Goal: Information Seeking & Learning: Check status

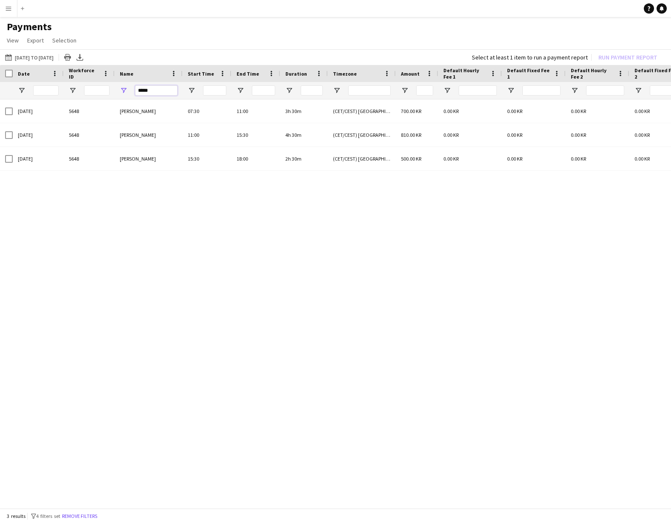
drag, startPoint x: 167, startPoint y: 91, endPoint x: 139, endPoint y: 92, distance: 27.2
click at [139, 92] on input "*****" at bounding box center [156, 90] width 42 height 10
click at [198, 48] on app-page-menu "View Customise view Customise filters Reset Filters Reset View Reset All Export…" at bounding box center [335, 41] width 671 height 16
click at [11, 8] on app-icon "Menu" at bounding box center [8, 8] width 7 height 7
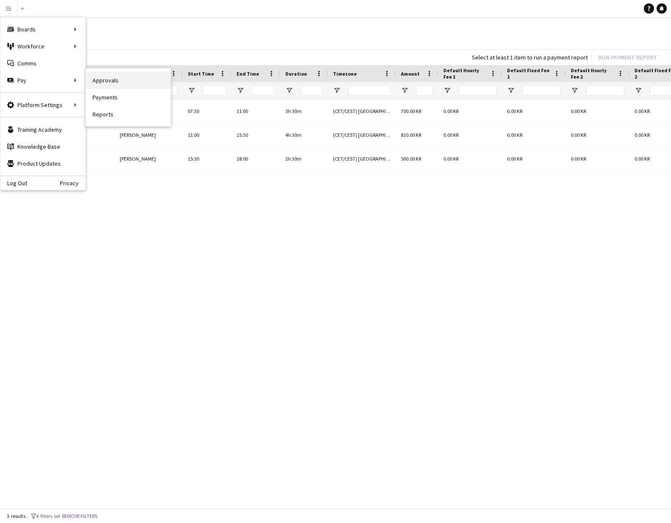
click at [124, 78] on link "Approvals" at bounding box center [128, 80] width 85 height 17
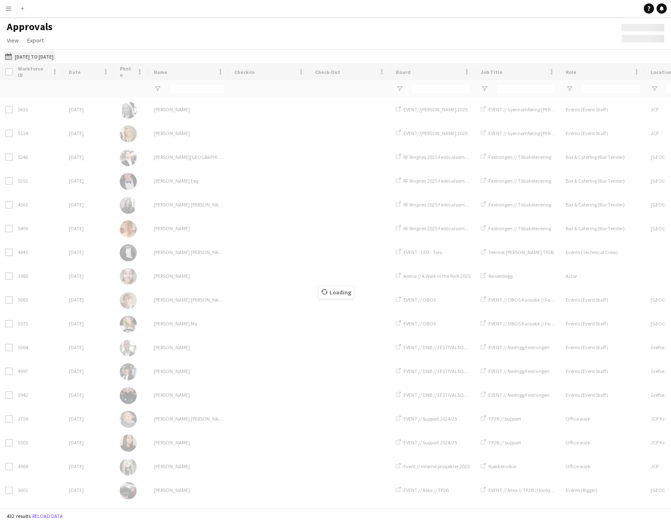
type input "***"
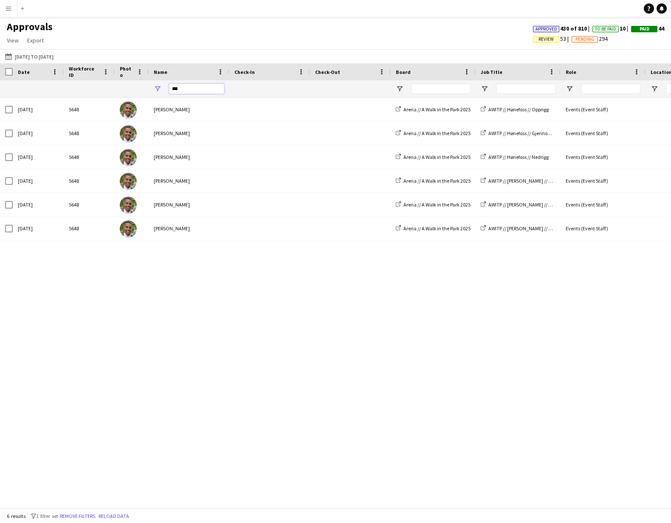
drag, startPoint x: 187, startPoint y: 91, endPoint x: 150, endPoint y: 89, distance: 36.6
click at [150, 89] on div "***" at bounding box center [189, 88] width 81 height 17
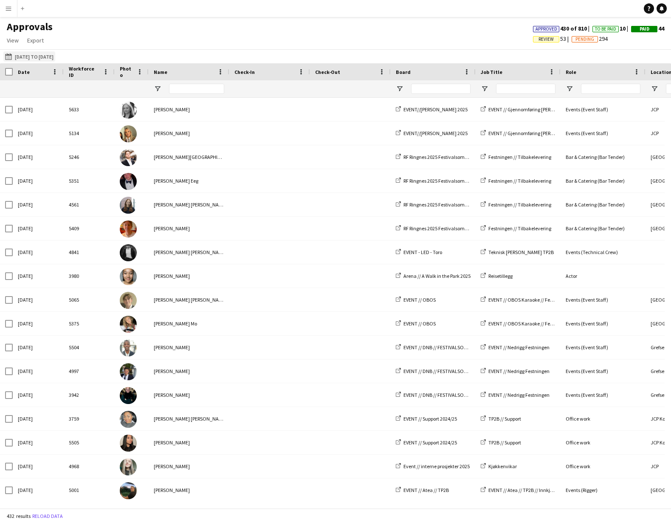
click at [6, 58] on app-icon "[DATE] to [DATE]" at bounding box center [10, 56] width 10 height 7
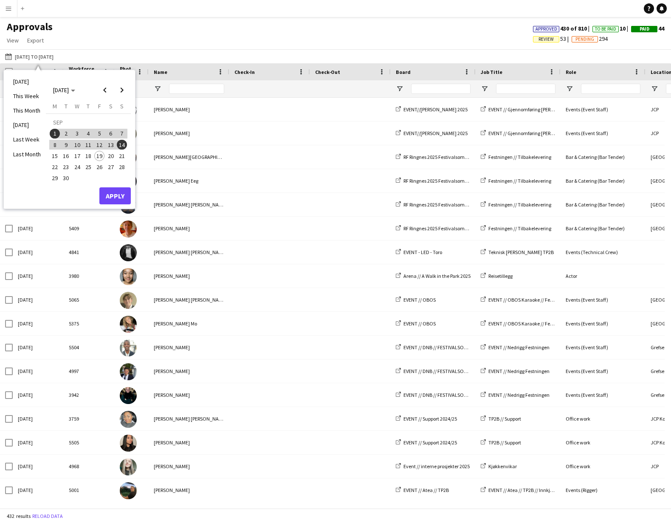
click at [112, 143] on span "13" at bounding box center [111, 145] width 10 height 10
click at [112, 145] on span "13" at bounding box center [111, 145] width 10 height 10
click at [112, 190] on button "Apply" at bounding box center [114, 195] width 31 height 17
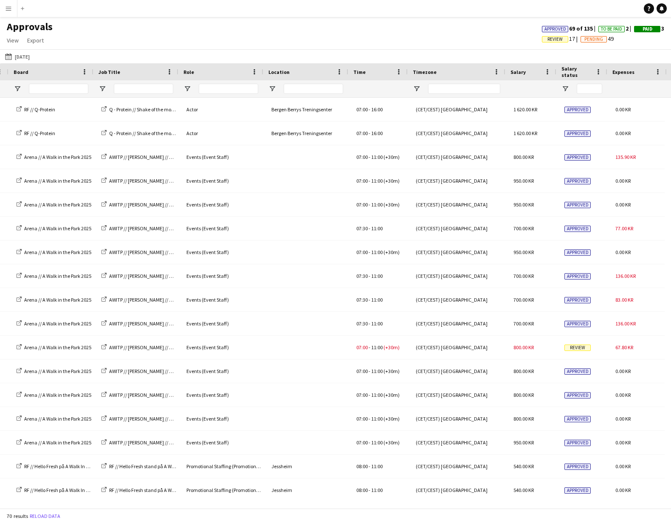
scroll to position [0, 382]
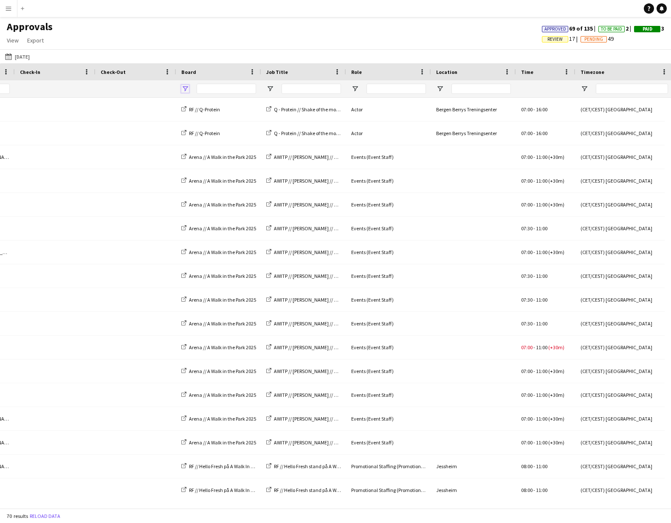
click at [186, 87] on span "Open Filter Menu" at bounding box center [185, 89] width 8 height 8
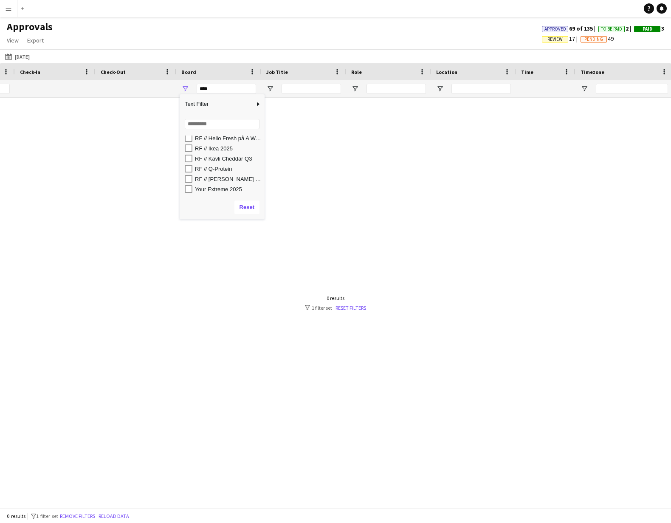
click at [165, 53] on div "[DATE] to [DATE] [DATE] [DATE] This Week This Month [DATE] Last Week Last Month…" at bounding box center [335, 56] width 671 height 14
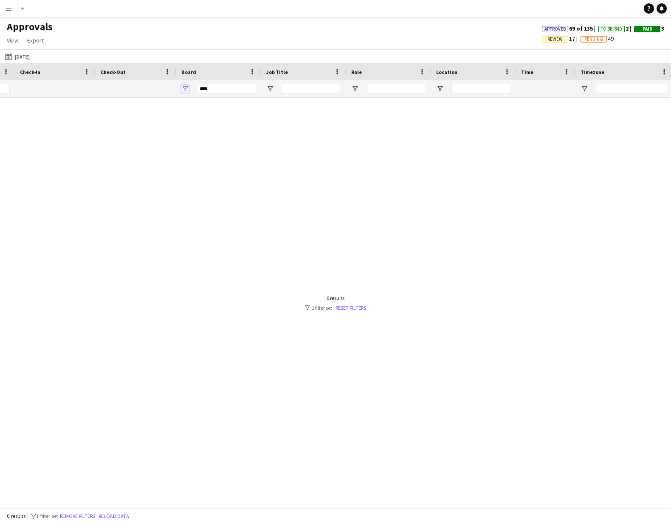
click at [185, 88] on span "Open Filter Menu" at bounding box center [185, 89] width 8 height 8
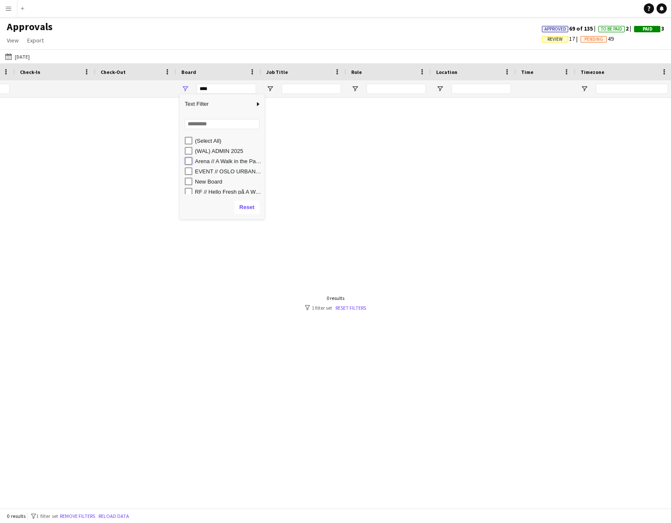
type input "**********"
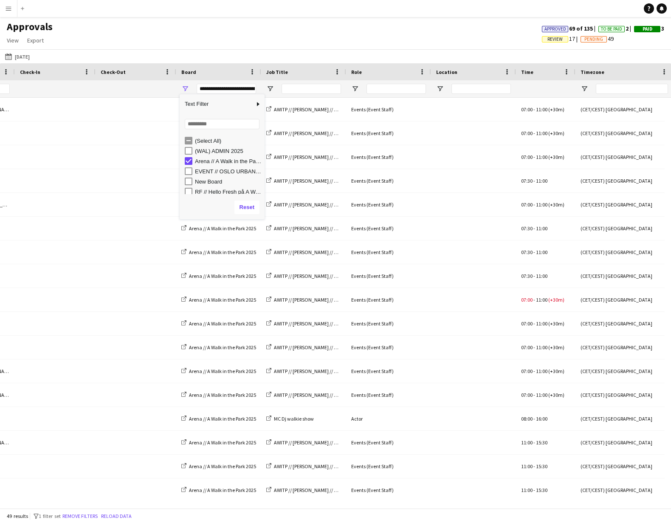
click at [210, 45] on div "Approvals View Customise view Customise filters Reset Filters Reset View Reset …" at bounding box center [335, 34] width 671 height 29
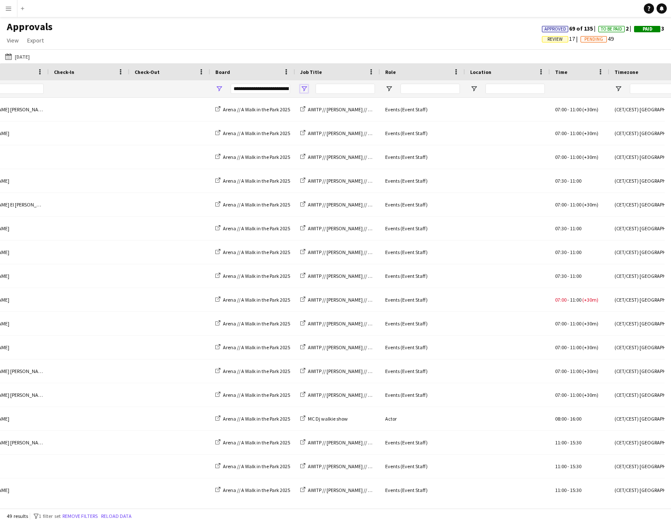
click at [303, 89] on span "Open Filter Menu" at bounding box center [304, 89] width 8 height 8
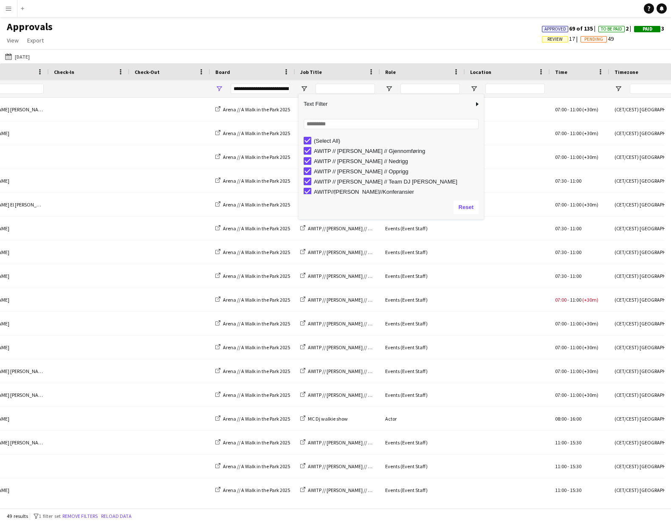
drag, startPoint x: 383, startPoint y: 194, endPoint x: 483, endPoint y: 219, distance: 103.3
click at [483, 219] on div "Drag here to set row groups Workforce ID Date Photo Name Check-In Check-Out Boa…" at bounding box center [335, 285] width 671 height 445
type input "***"
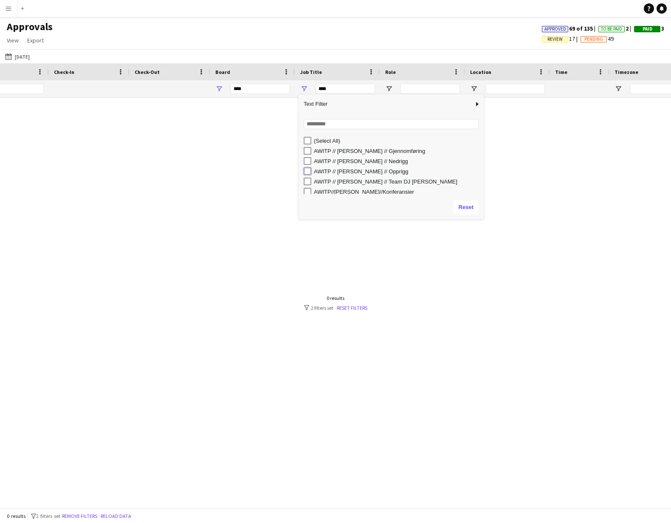
type input "**********"
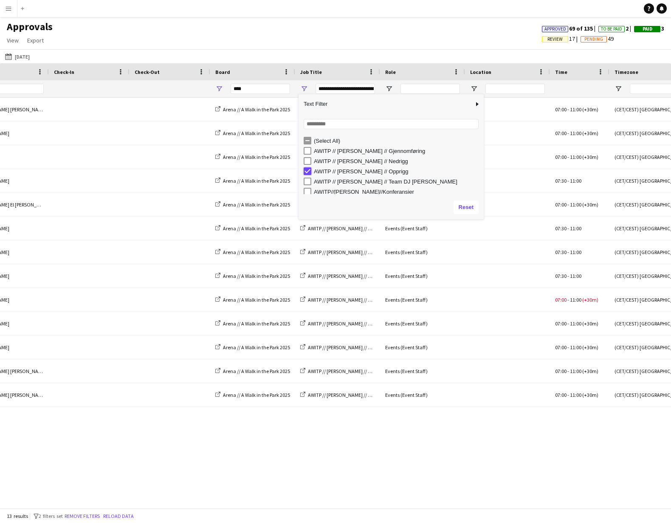
type input "**********"
click at [292, 31] on div "Approvals View Customise view Customise filters Reset Filters Reset View Reset …" at bounding box center [335, 34] width 671 height 29
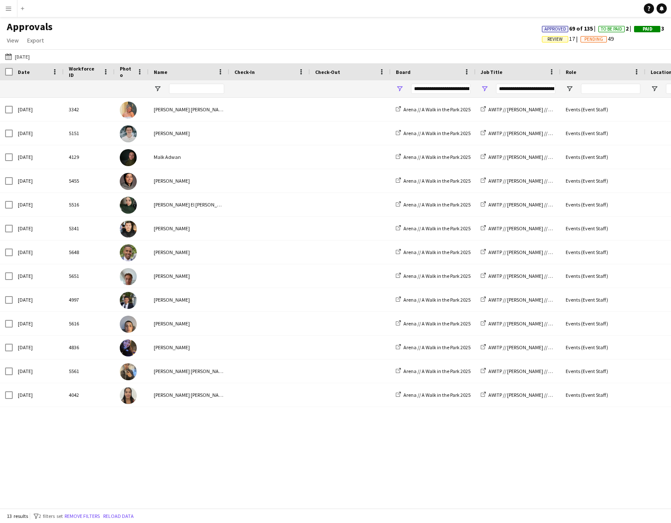
click at [302, 509] on div "13 results filter-1 2 filters set Remove filters Reload data" at bounding box center [335, 516] width 671 height 14
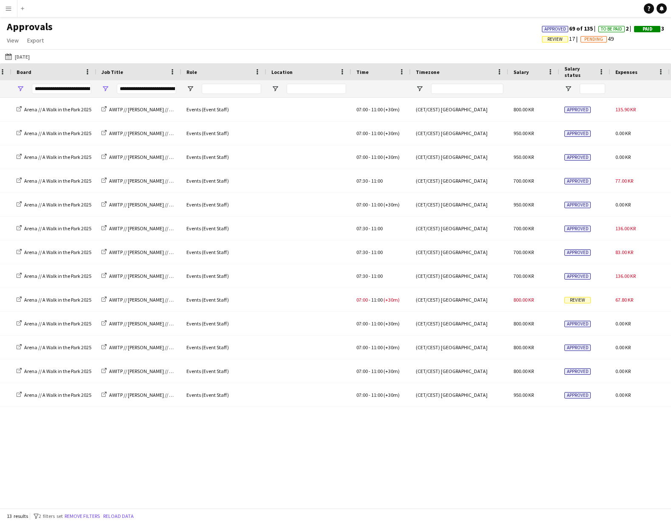
scroll to position [0, 385]
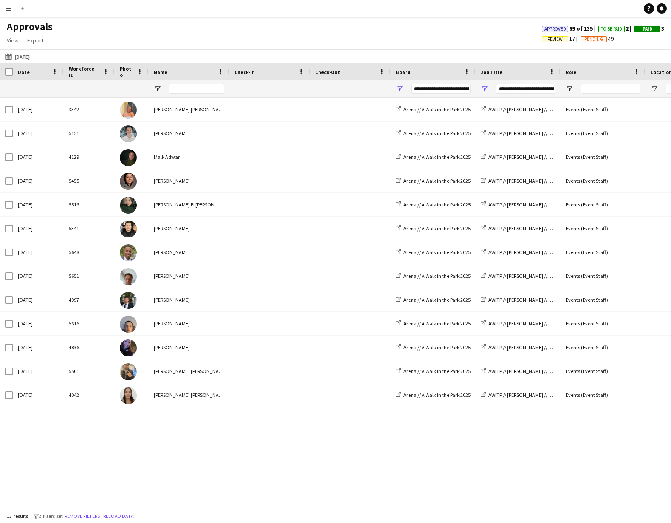
click at [10, 9] on app-icon "Menu" at bounding box center [8, 8] width 7 height 7
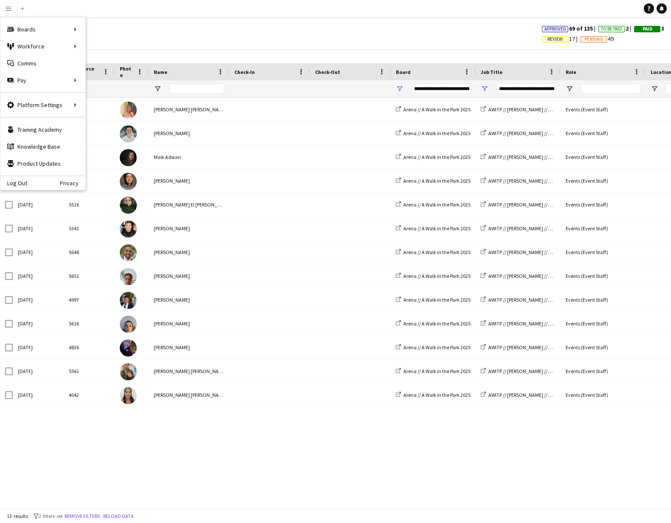
click at [154, 40] on div "Approvals View Customise view Customise filters Reset Filters Reset View Reset …" at bounding box center [335, 34] width 671 height 29
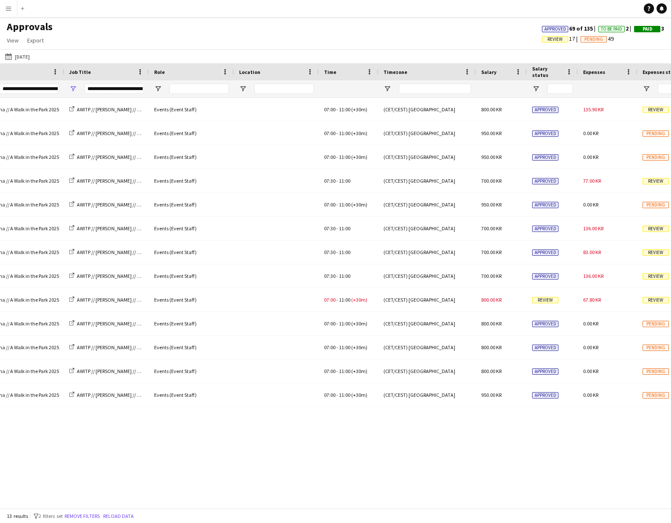
click at [550, 26] on span "Approved" at bounding box center [556, 29] width 22 height 6
click at [549, 38] on span "Review" at bounding box center [555, 40] width 15 height 6
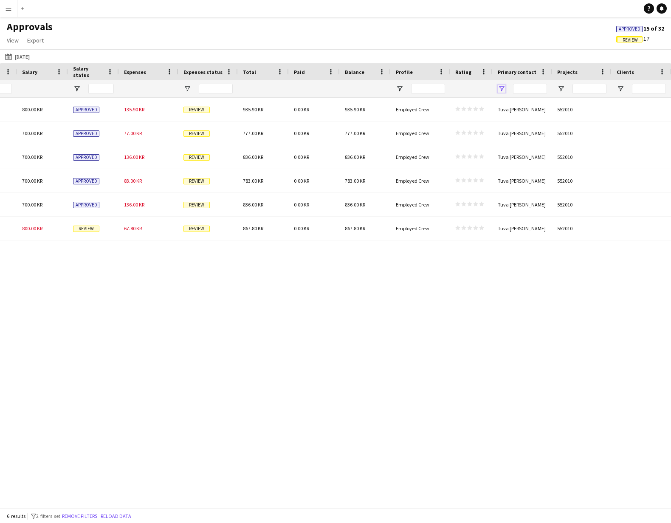
click at [503, 89] on span "Open Filter Menu" at bounding box center [502, 89] width 8 height 8
click at [507, 52] on div "[DATE] to [DATE] [DATE] [DATE] This Week This Month [DATE] Last Week Last Month…" at bounding box center [335, 56] width 671 height 14
click at [634, 39] on span "Review" at bounding box center [630, 40] width 15 height 6
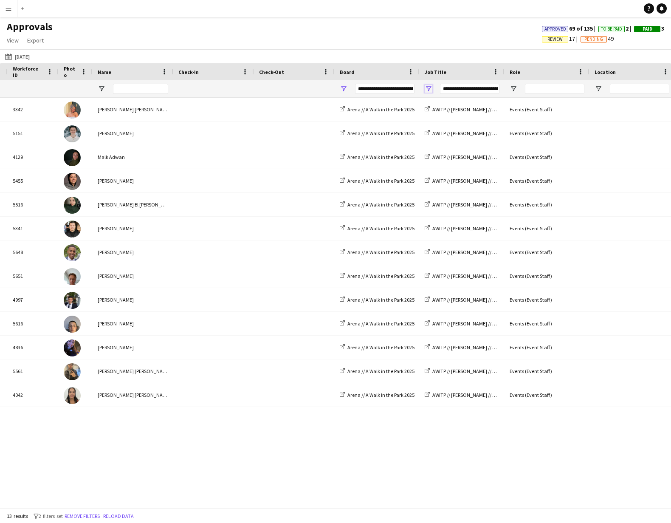
click at [430, 88] on span "Open Filter Menu" at bounding box center [429, 89] width 8 height 8
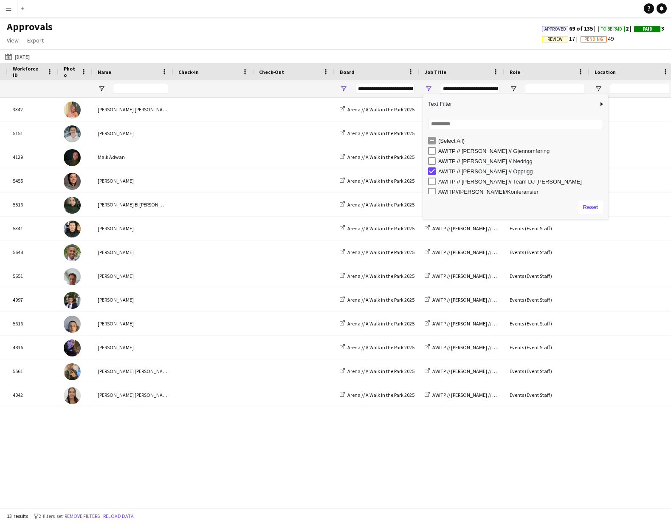
click at [567, 452] on div "07:00 - 11:00 (+30m) AWITP // [PERSON_NAME] // Opprigg Events (Event Staff) Are…" at bounding box center [335, 300] width 671 height 404
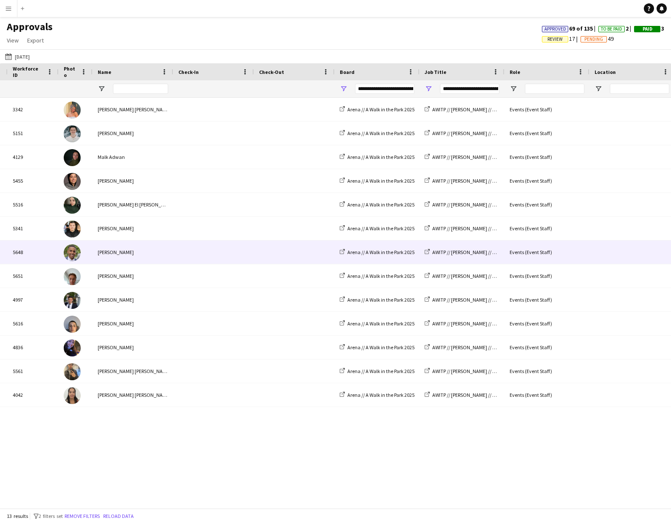
click at [107, 248] on div "[PERSON_NAME]" at bounding box center [133, 251] width 81 height 23
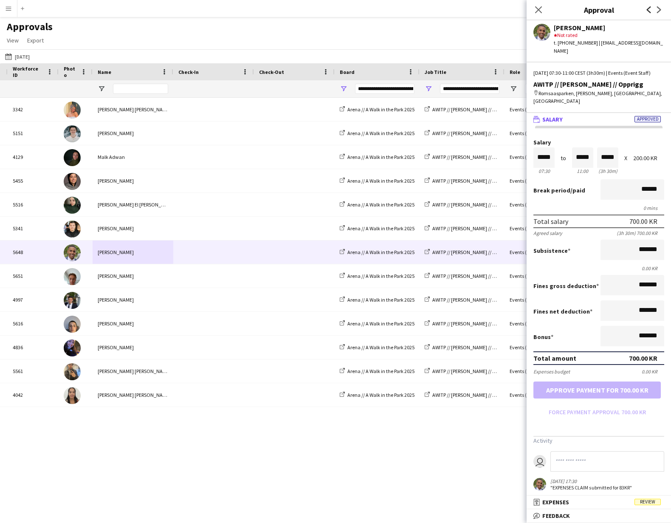
click at [652, 9] on icon "Previous" at bounding box center [649, 9] width 7 height 7
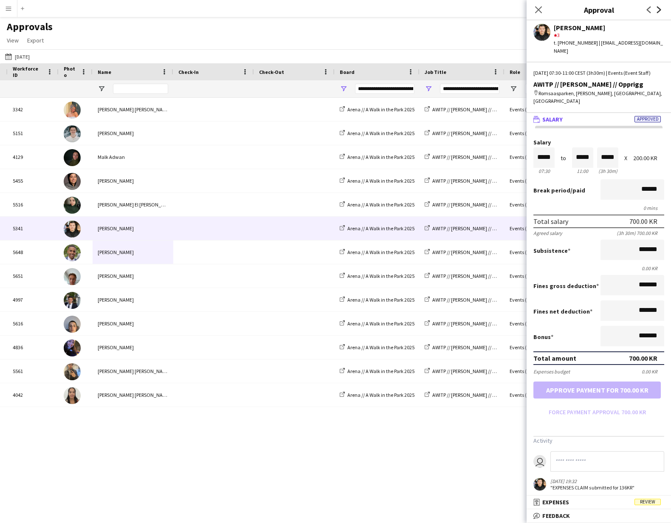
click at [659, 10] on icon "Next" at bounding box center [659, 9] width 7 height 7
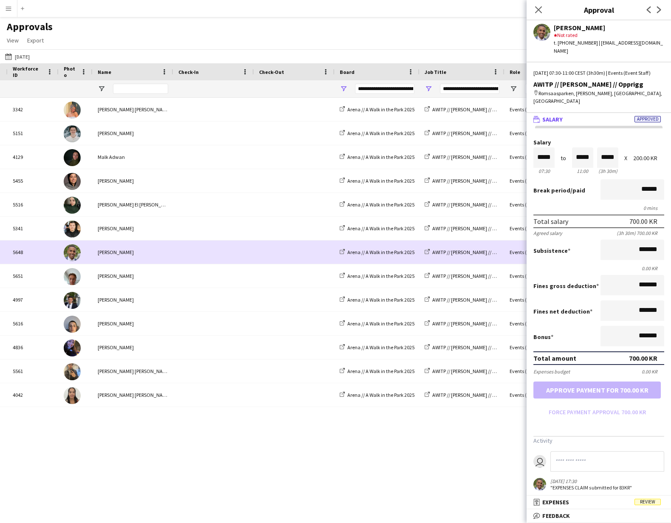
click at [109, 253] on div "[PERSON_NAME]" at bounding box center [133, 251] width 81 height 23
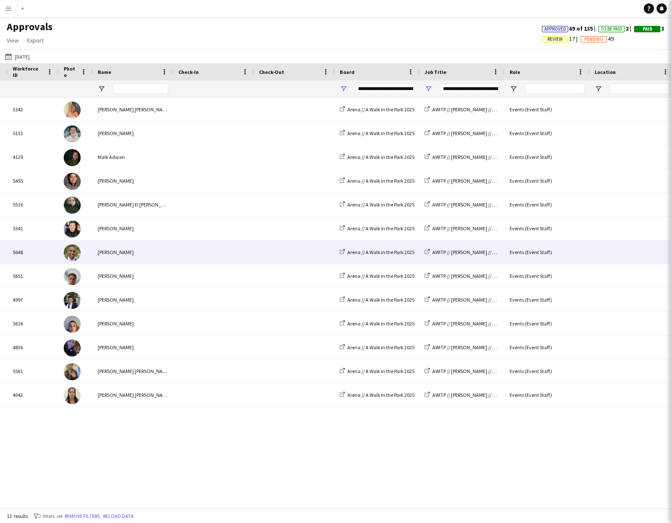
click at [105, 253] on div "[PERSON_NAME]" at bounding box center [133, 251] width 81 height 23
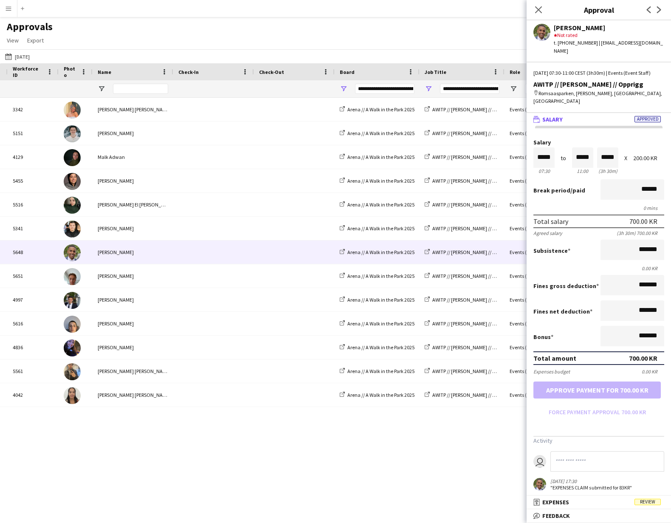
click at [10, 8] on app-icon "Menu" at bounding box center [8, 8] width 7 height 7
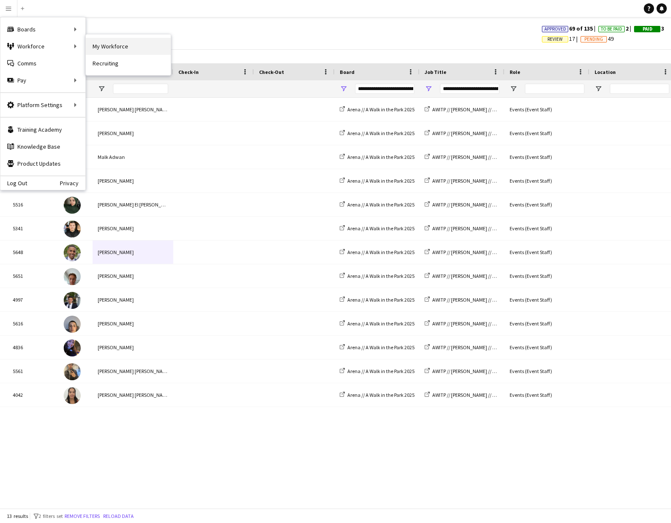
click at [123, 45] on link "My Workforce" at bounding box center [128, 46] width 85 height 17
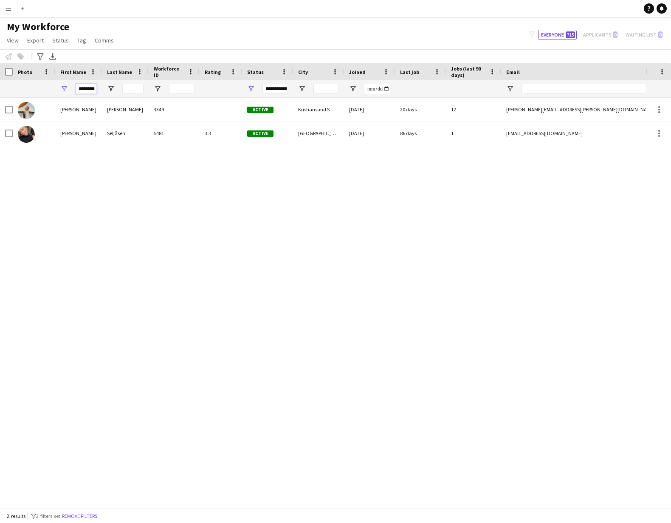
click at [89, 87] on input "********" at bounding box center [86, 89] width 21 height 10
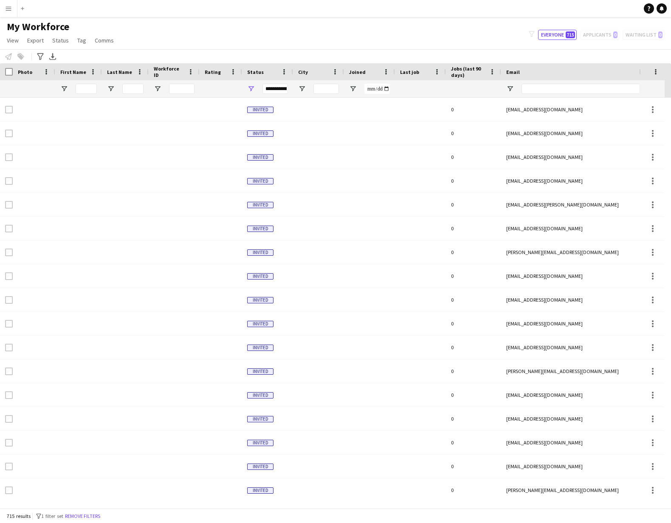
click at [6, 6] on app-icon "Menu" at bounding box center [8, 8] width 7 height 7
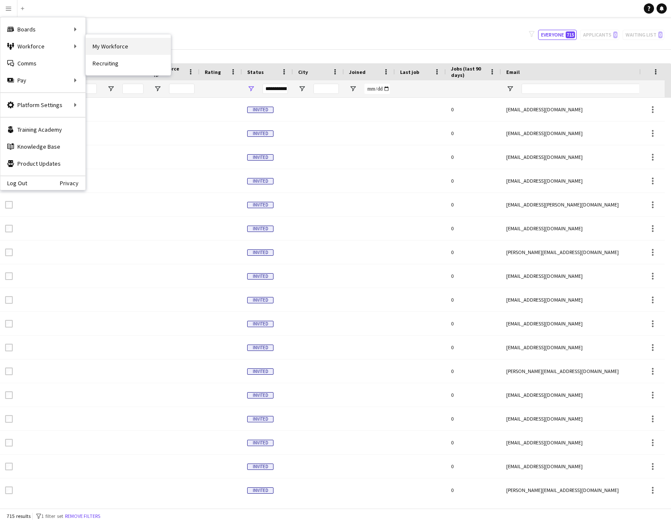
click at [120, 42] on link "My Workforce" at bounding box center [128, 46] width 85 height 17
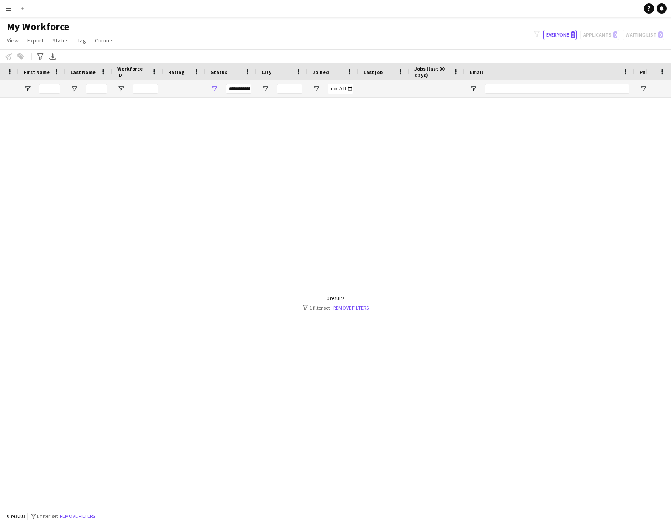
scroll to position [0, 27]
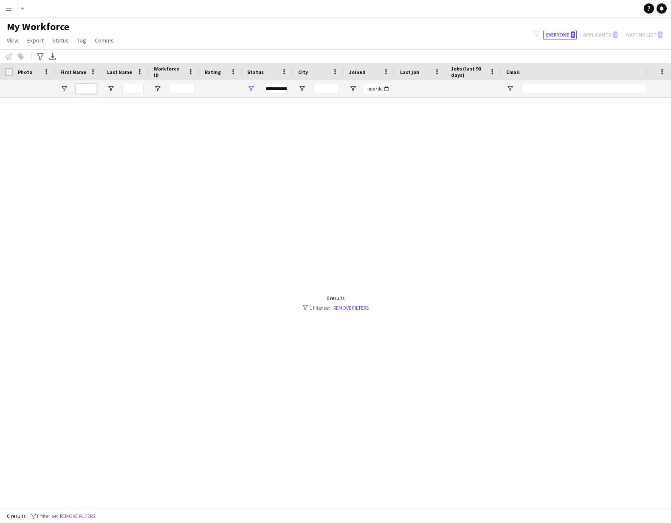
click at [83, 86] on input "First Name Filter Input" at bounding box center [86, 89] width 21 height 10
drag, startPoint x: 88, startPoint y: 88, endPoint x: 66, endPoint y: 84, distance: 22.4
click at [66, 84] on div "*****" at bounding box center [78, 88] width 47 height 17
type input "*****"
click at [95, 88] on input "*****" at bounding box center [86, 89] width 21 height 10
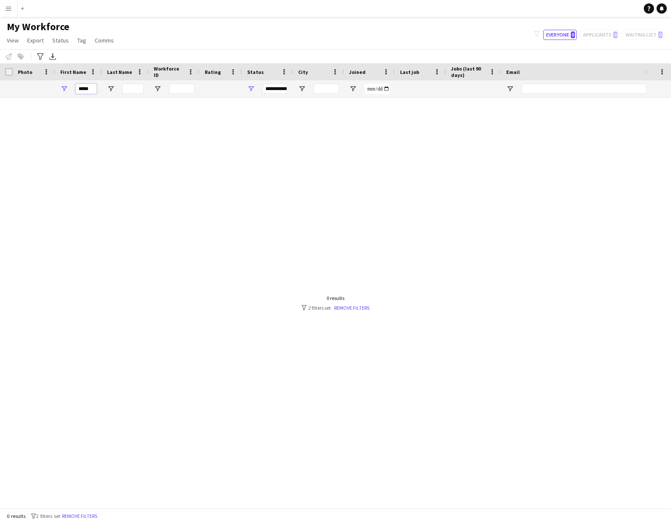
click at [95, 88] on input "*****" at bounding box center [86, 89] width 21 height 10
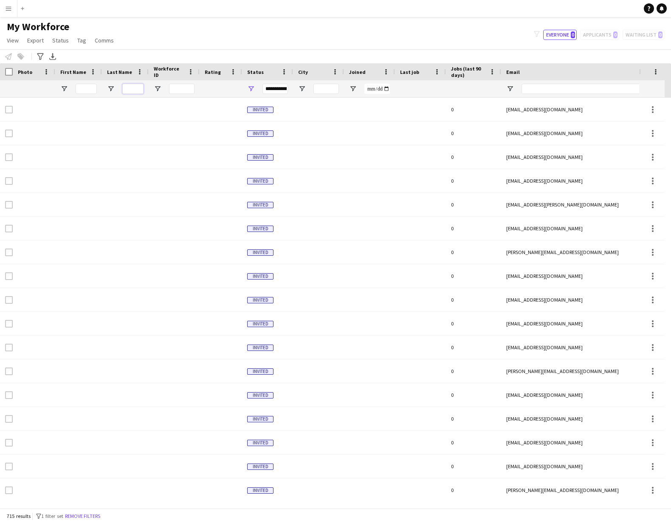
click at [131, 88] on input "Last Name Filter Input" at bounding box center [132, 89] width 21 height 10
type input "*"
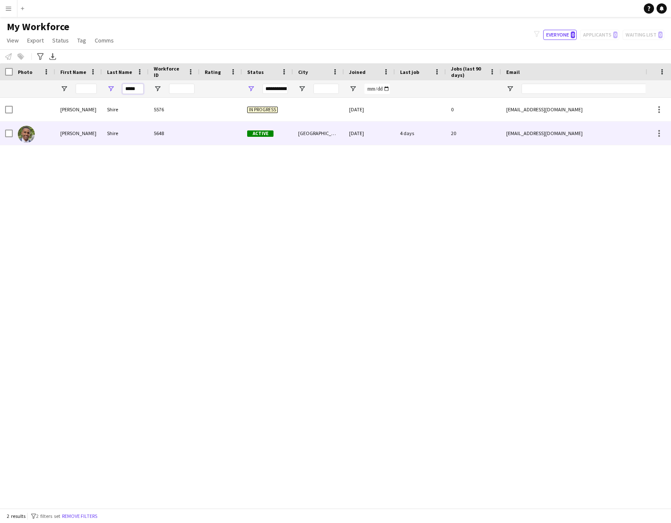
type input "*****"
click at [123, 133] on div "Shire" at bounding box center [125, 132] width 47 height 23
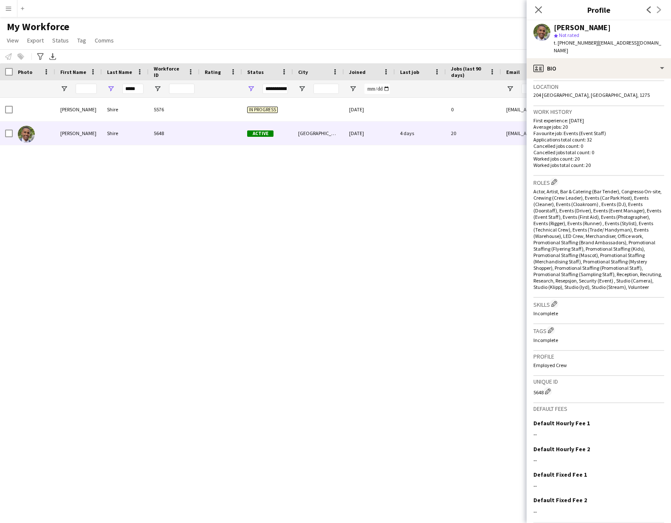
scroll to position [209, 0]
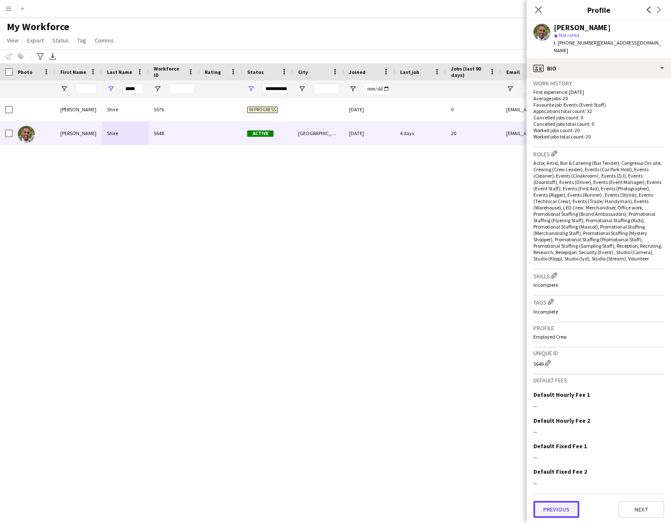
click at [570, 508] on button "Previous" at bounding box center [557, 509] width 46 height 17
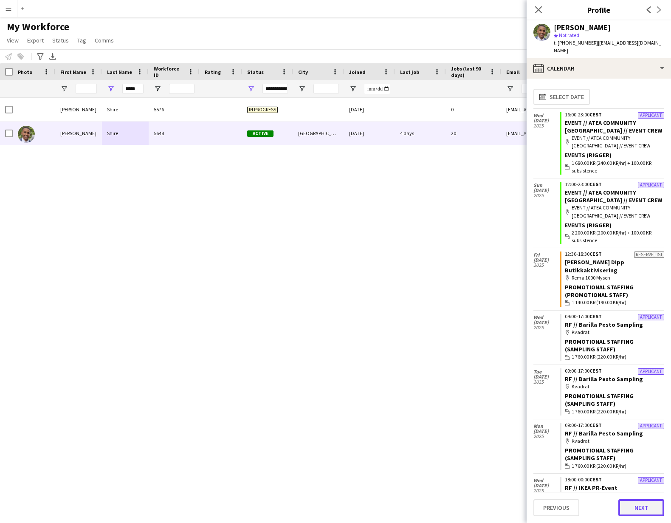
click at [652, 510] on button "Next" at bounding box center [642, 507] width 46 height 17
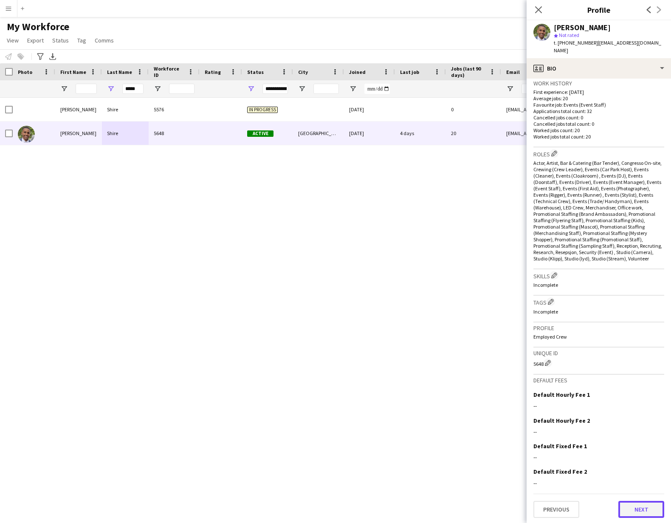
click at [648, 510] on button "Next" at bounding box center [642, 509] width 46 height 17
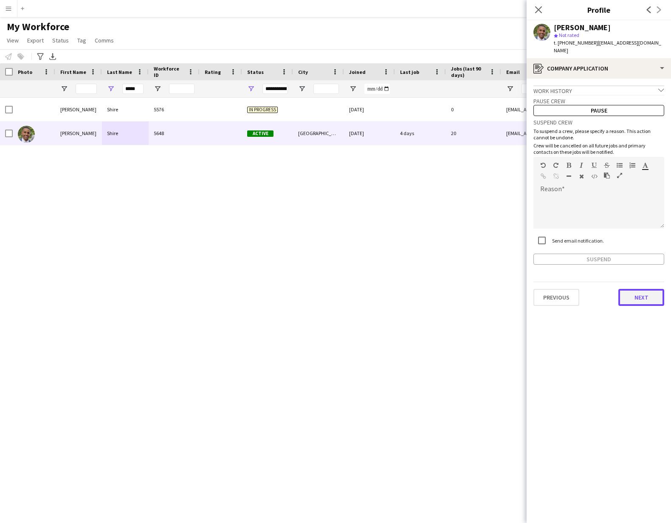
click at [644, 294] on button "Next" at bounding box center [642, 297] width 46 height 17
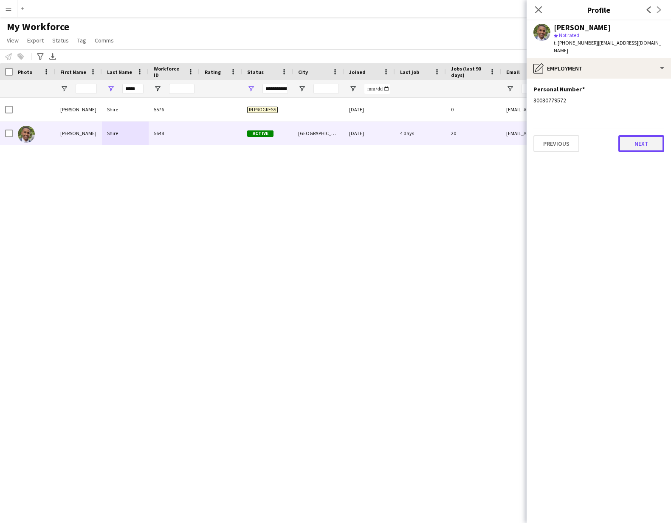
click at [636, 139] on button "Next" at bounding box center [642, 143] width 46 height 17
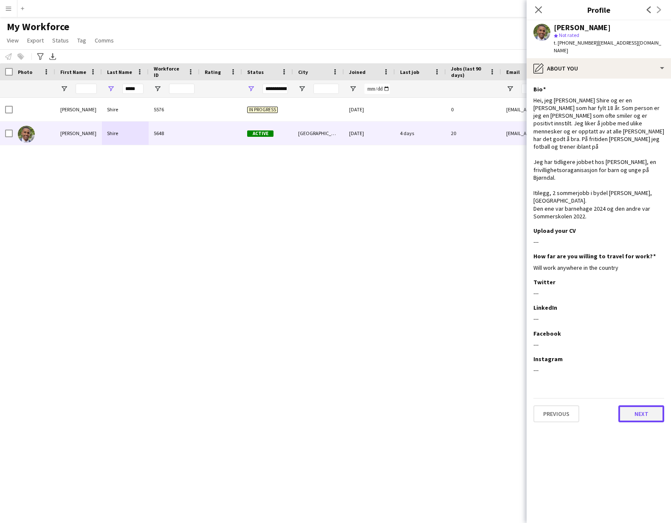
click at [641, 405] on button "Next" at bounding box center [642, 413] width 46 height 17
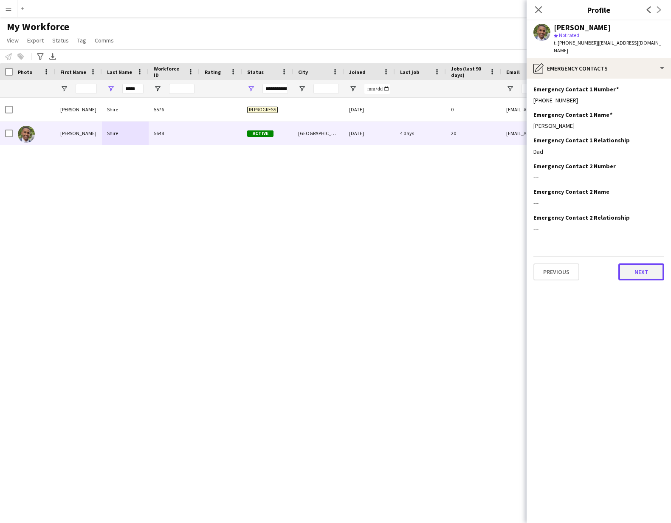
click at [636, 265] on button "Next" at bounding box center [642, 271] width 46 height 17
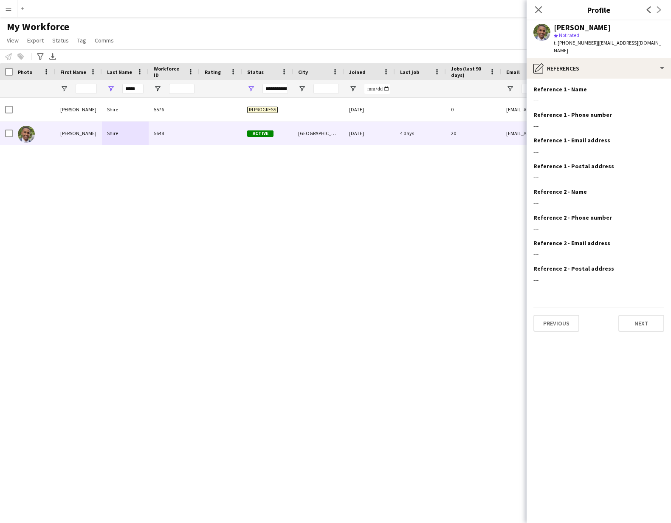
click at [642, 308] on div "Previous Next" at bounding box center [599, 320] width 131 height 24
click at [645, 322] on button "Next" at bounding box center [642, 323] width 46 height 17
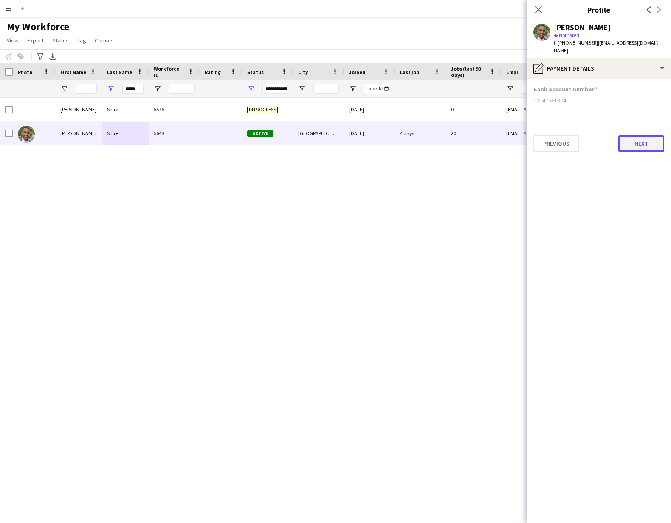
click at [638, 144] on button "Next" at bounding box center [642, 143] width 46 height 17
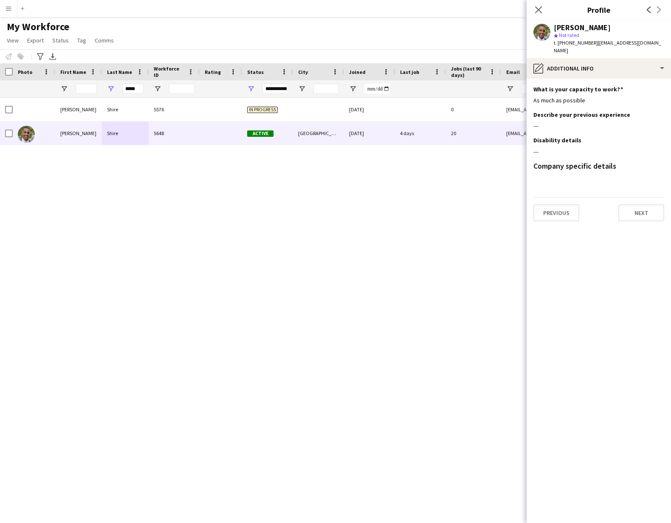
click at [639, 179] on app-section-data-types "What is your capacity to work? Edit this field As much as possible Describe you…" at bounding box center [599, 301] width 144 height 444
click at [647, 218] on app-section-data-types "What is your capacity to work? Edit this field As much as possible Describe you…" at bounding box center [599, 301] width 144 height 444
click at [646, 206] on button "Next" at bounding box center [642, 212] width 46 height 17
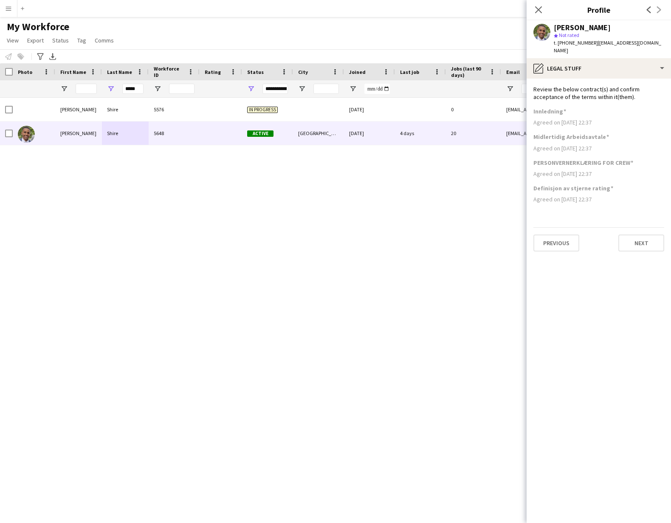
click at [649, 246] on app-section-data-types "Review the below contract(s) and confirm acceptance of the terms within it(them…" at bounding box center [599, 301] width 144 height 444
click at [648, 240] on button "Next" at bounding box center [642, 242] width 46 height 17
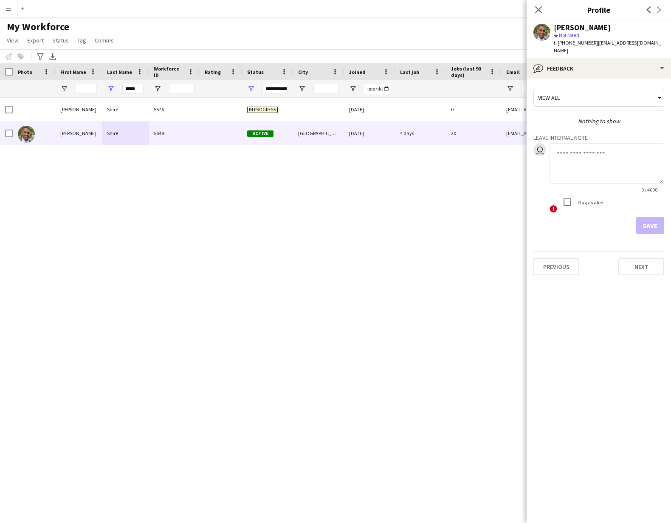
click at [394, 235] on div "[PERSON_NAME] 5576 In progress [DATE] 0 [EMAIL_ADDRESS][DOMAIN_NAME] [PHONE_NUM…" at bounding box center [323, 300] width 646 height 404
click at [544, 8] on div "Close pop-in" at bounding box center [539, 10] width 24 height 20
click at [539, 10] on app-icon "Close pop-in" at bounding box center [539, 10] width 12 height 12
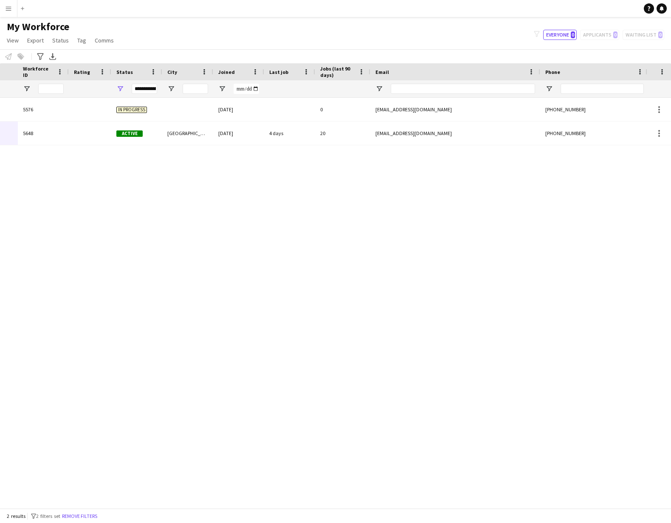
scroll to position [0, 240]
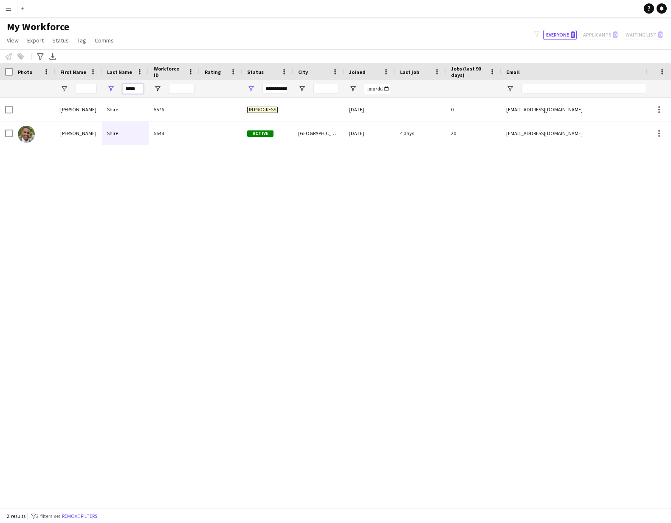
click at [136, 92] on input "*****" at bounding box center [132, 89] width 21 height 10
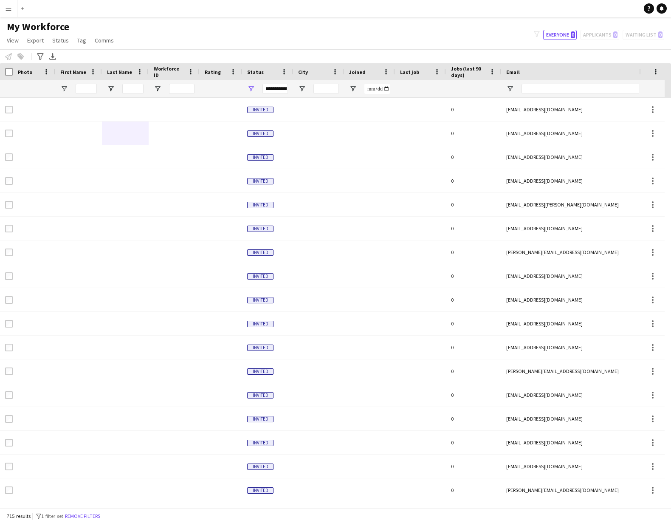
click at [11, 5] on app-icon "Menu" at bounding box center [8, 8] width 7 height 7
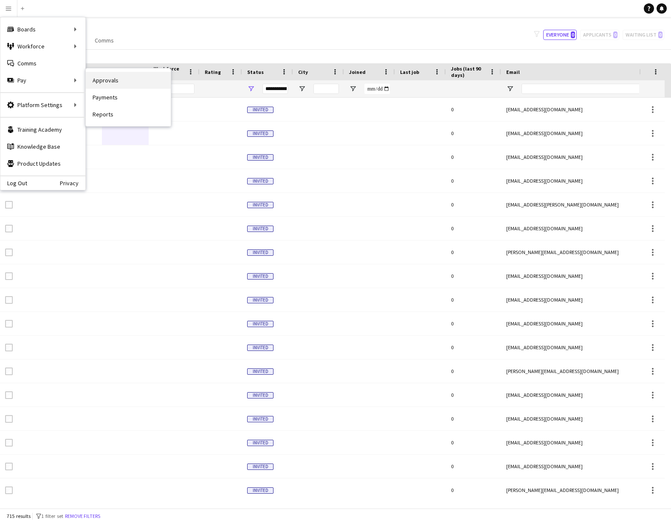
click at [115, 82] on link "Approvals" at bounding box center [128, 80] width 85 height 17
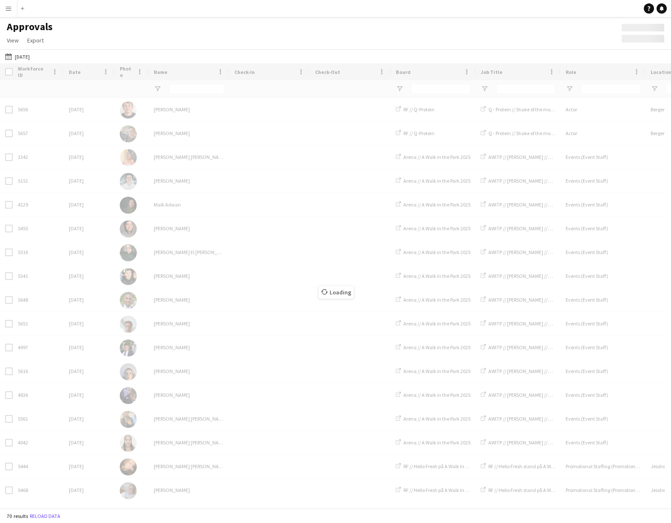
type input "**********"
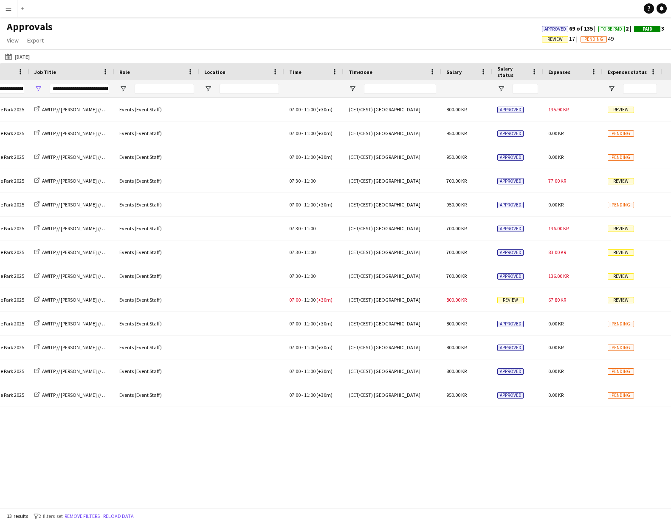
scroll to position [0, 237]
